Goal: Information Seeking & Learning: Check status

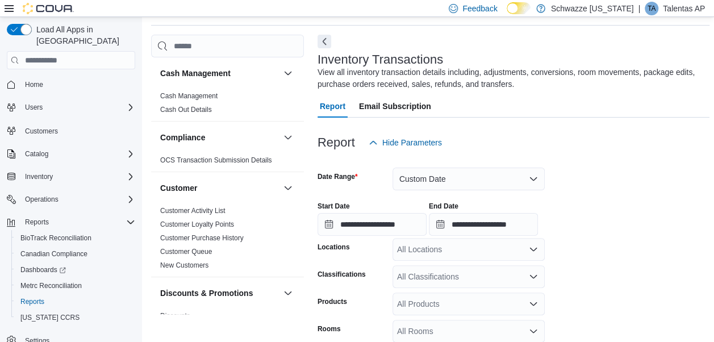
scroll to position [38, 0]
